Goal: Browse casually: Explore the website without a specific task or goal

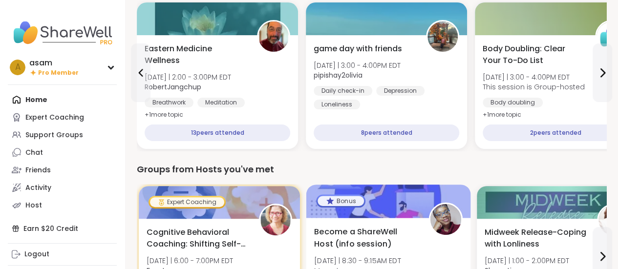
scroll to position [17, 0]
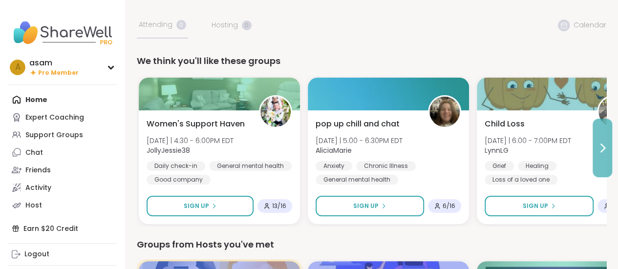
click at [599, 145] on icon at bounding box center [602, 148] width 12 height 12
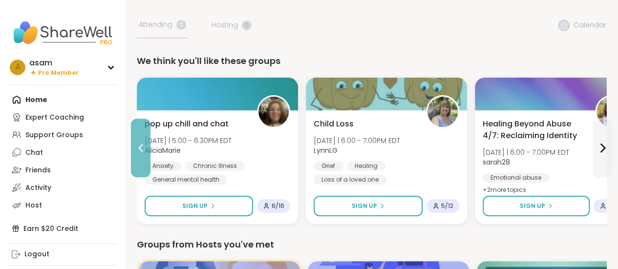
click at [139, 147] on icon at bounding box center [141, 148] width 4 height 8
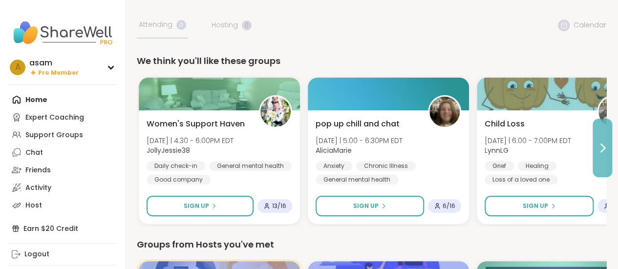
click at [598, 148] on icon at bounding box center [602, 148] width 12 height 12
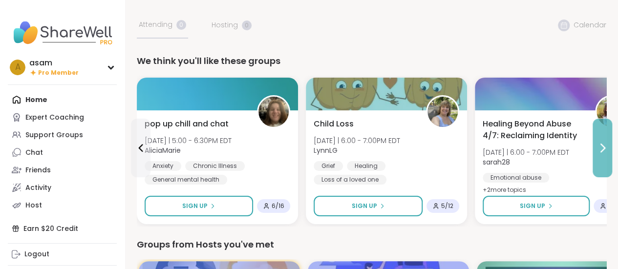
click at [598, 148] on icon at bounding box center [602, 148] width 12 height 12
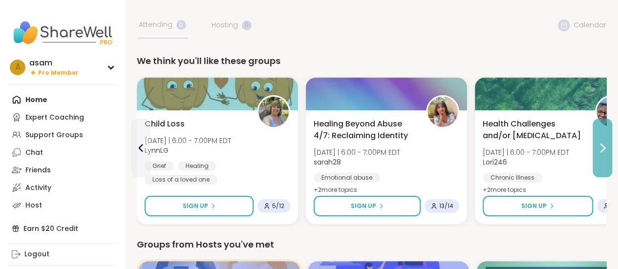
click at [598, 148] on icon at bounding box center [602, 148] width 12 height 12
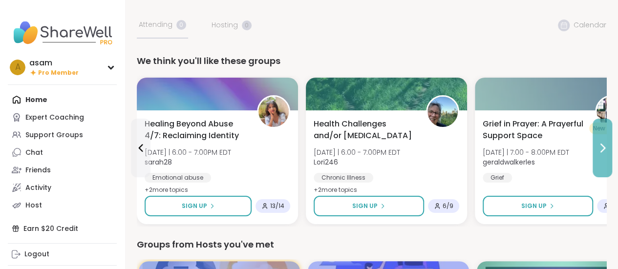
click at [598, 148] on icon at bounding box center [602, 148] width 12 height 12
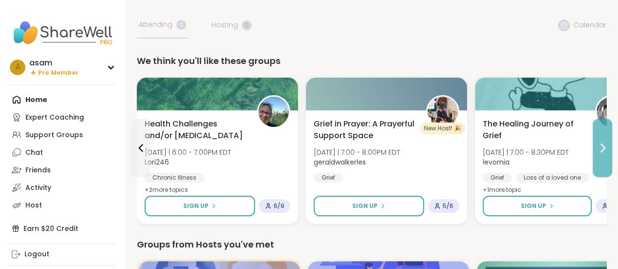
click at [598, 148] on icon at bounding box center [602, 148] width 12 height 12
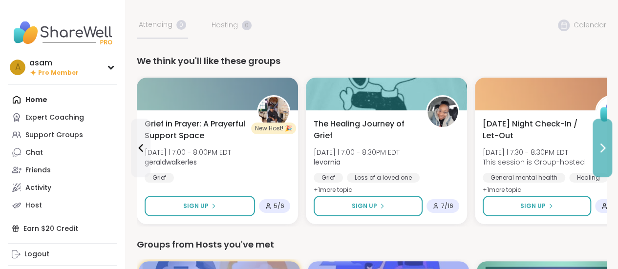
click at [598, 148] on icon at bounding box center [602, 148] width 12 height 12
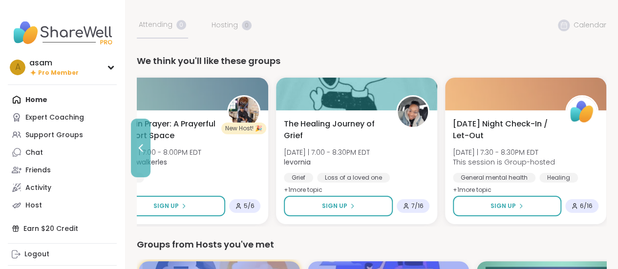
click at [141, 148] on icon at bounding box center [141, 148] width 12 height 12
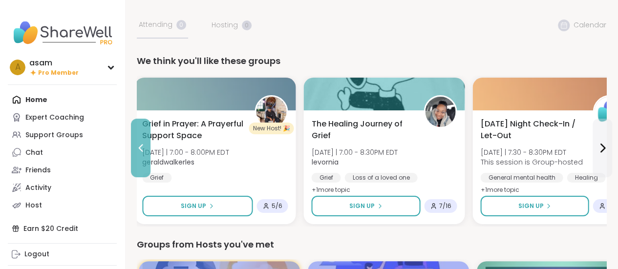
click at [141, 148] on icon at bounding box center [141, 148] width 12 height 12
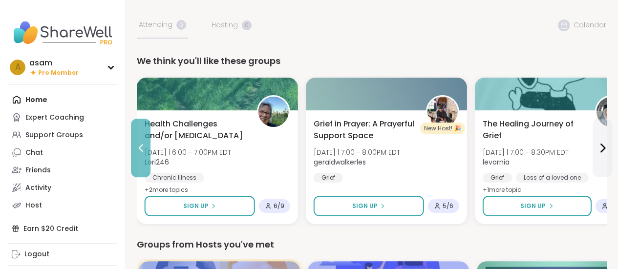
click at [141, 148] on icon at bounding box center [141, 148] width 12 height 12
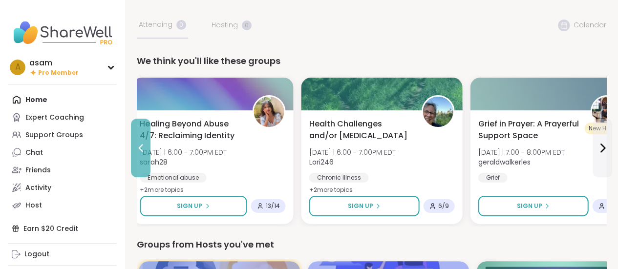
click at [141, 148] on icon at bounding box center [141, 148] width 12 height 12
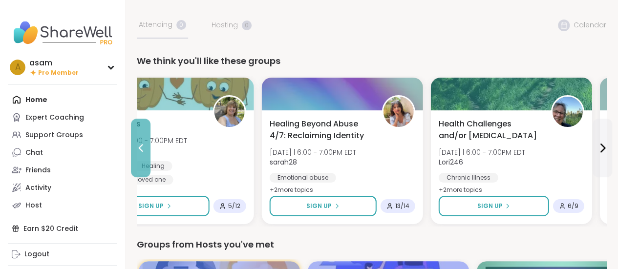
click at [141, 148] on icon at bounding box center [141, 148] width 12 height 12
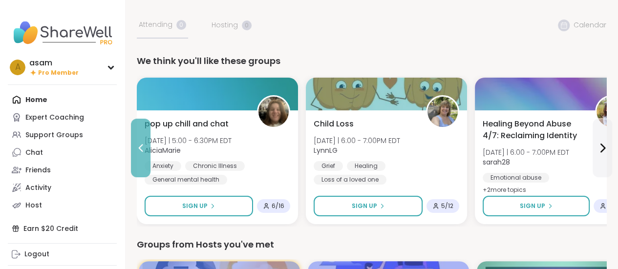
click at [141, 148] on icon at bounding box center [141, 148] width 12 height 12
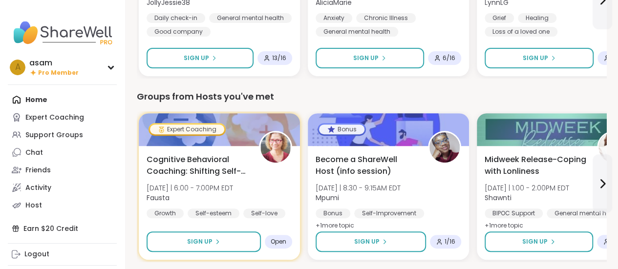
scroll to position [151, 0]
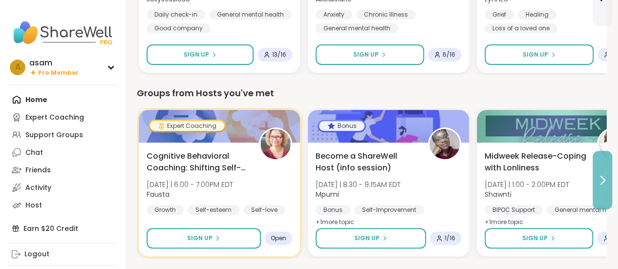
click at [602, 185] on icon at bounding box center [602, 180] width 12 height 12
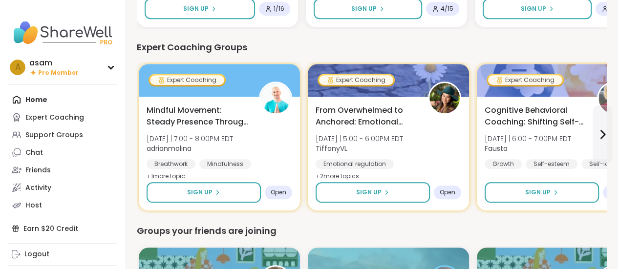
scroll to position [390, 0]
